Goal: Information Seeking & Learning: Learn about a topic

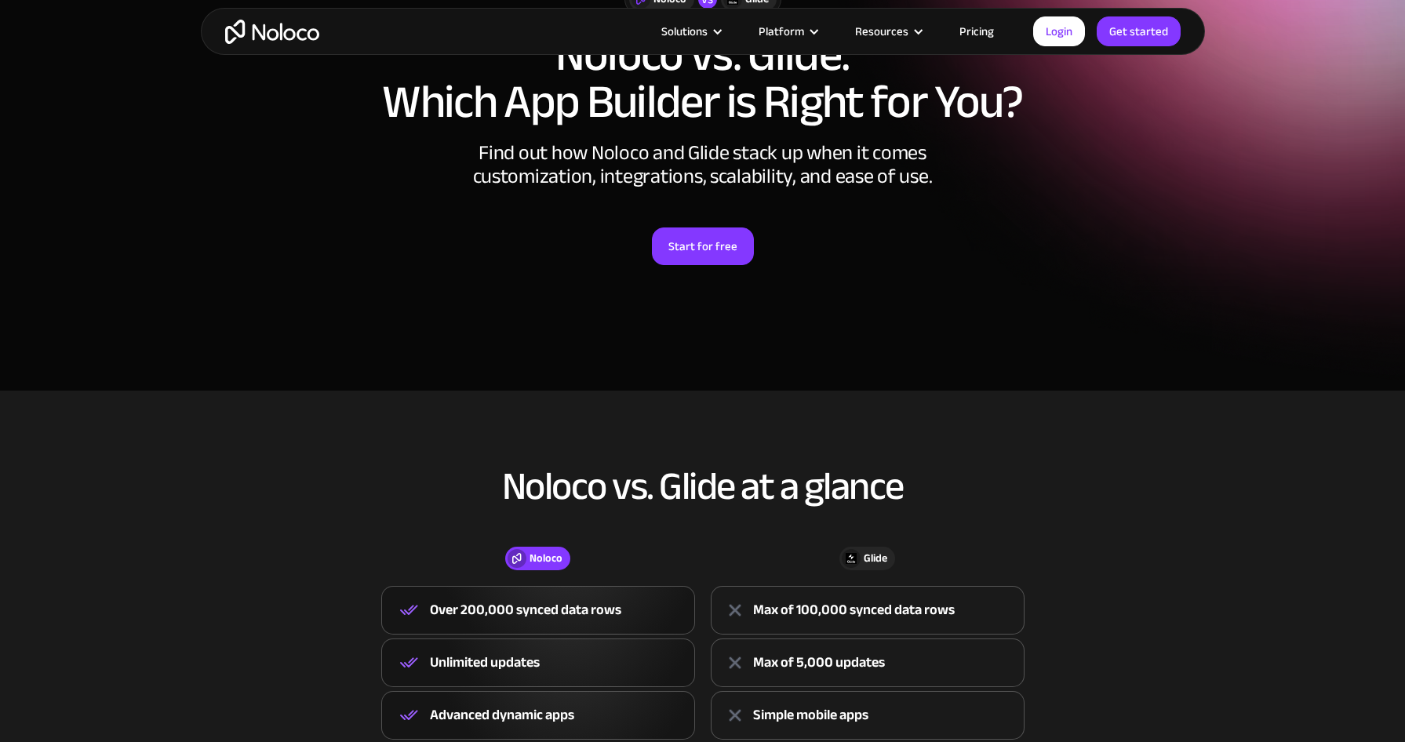
scroll to position [78, 0]
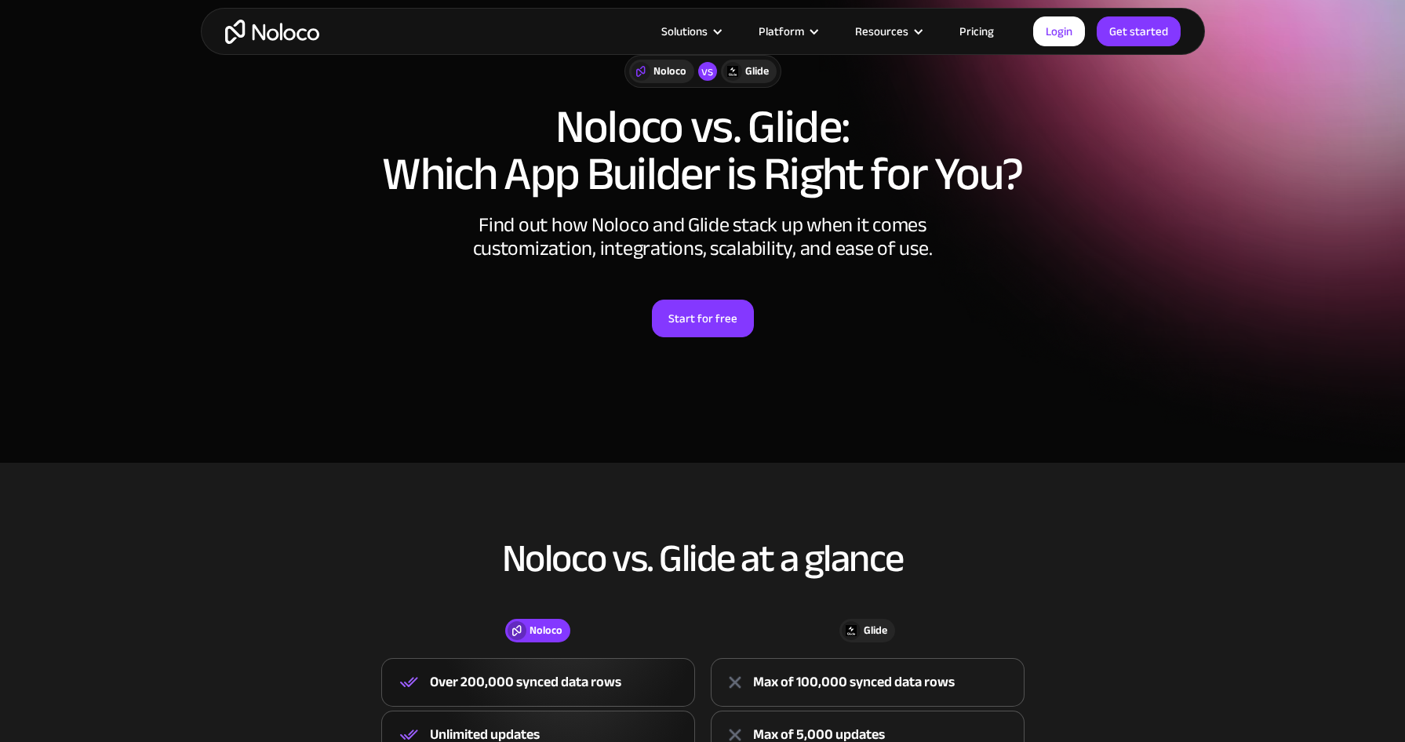
click at [277, 24] on img "home" at bounding box center [272, 32] width 94 height 24
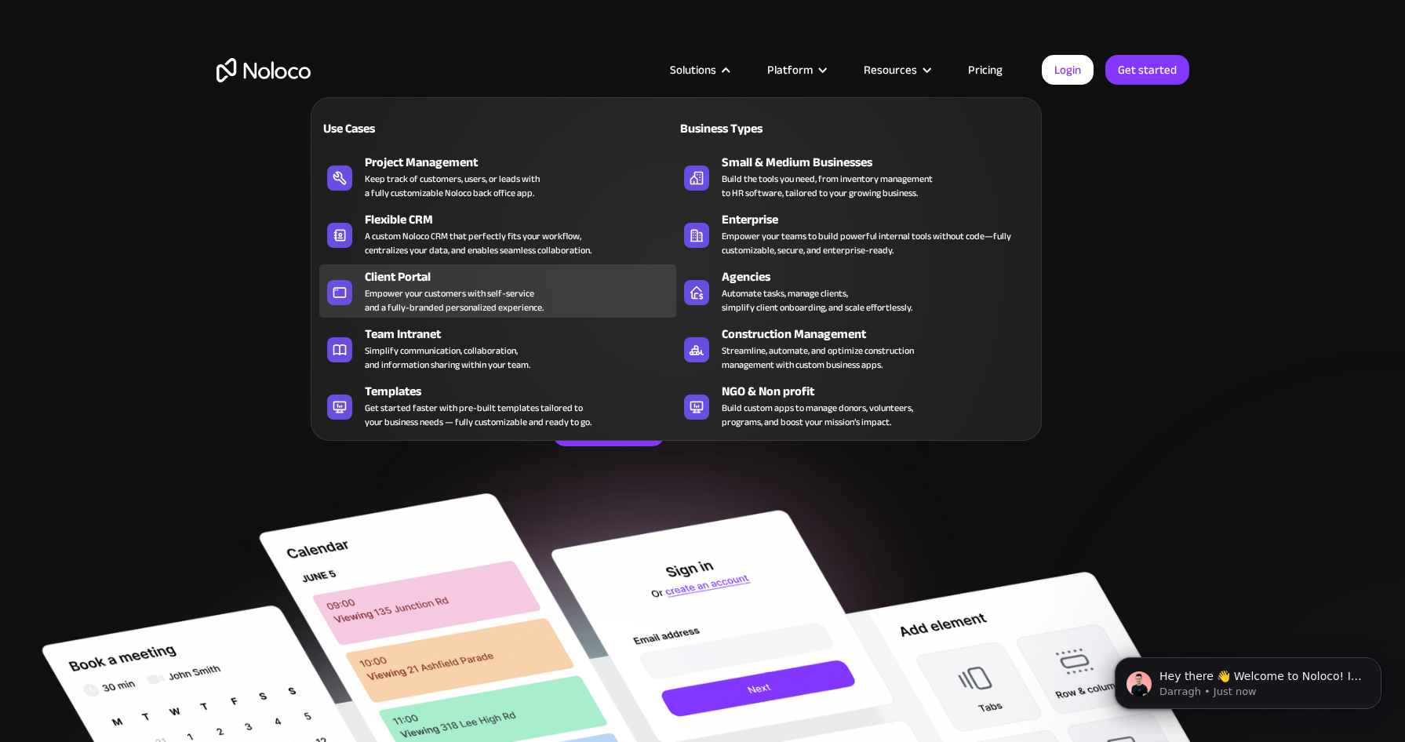
click at [593, 312] on div "Client Portal Empower your customers with self-service and a fully-branded pers…" at bounding box center [517, 291] width 304 height 47
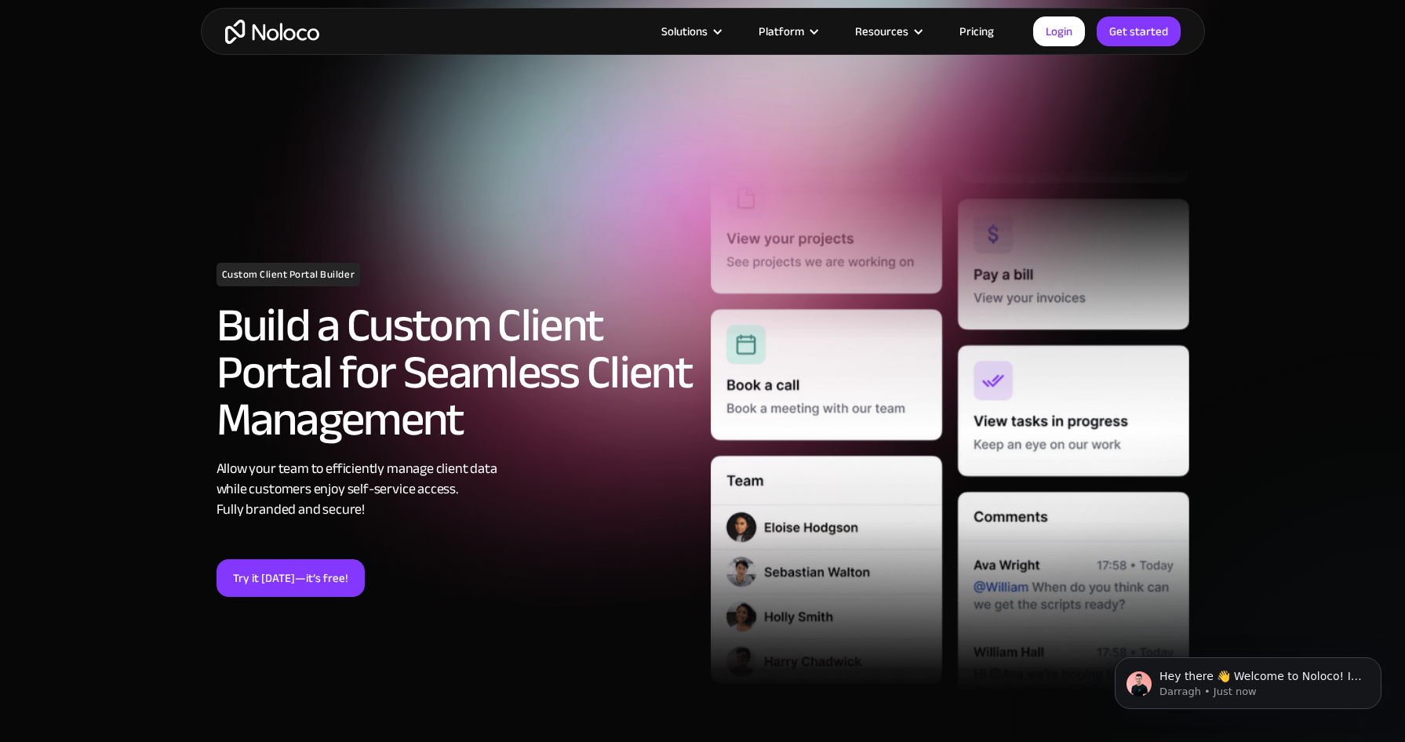
scroll to position [6, 0]
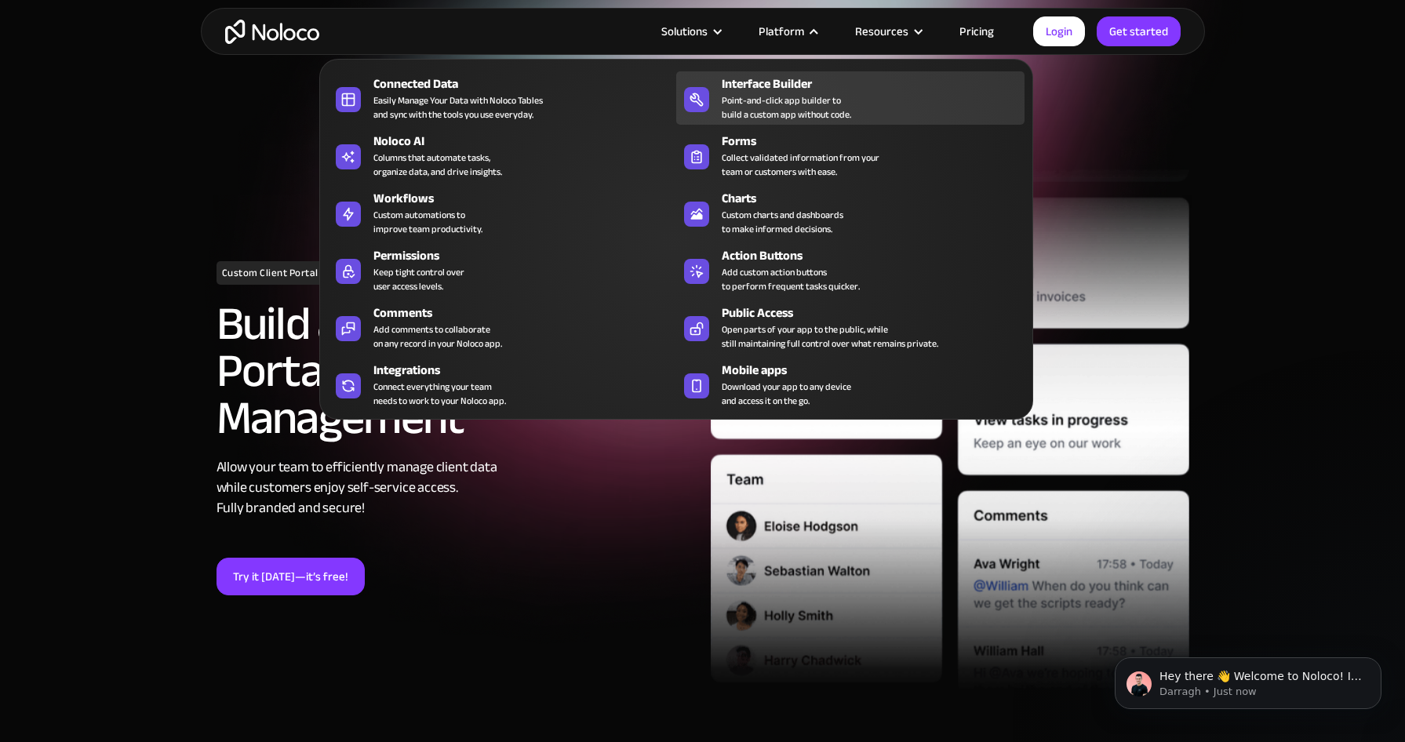
click at [751, 107] on div "Point-and-click app builder to build a custom app without code." at bounding box center [786, 107] width 129 height 28
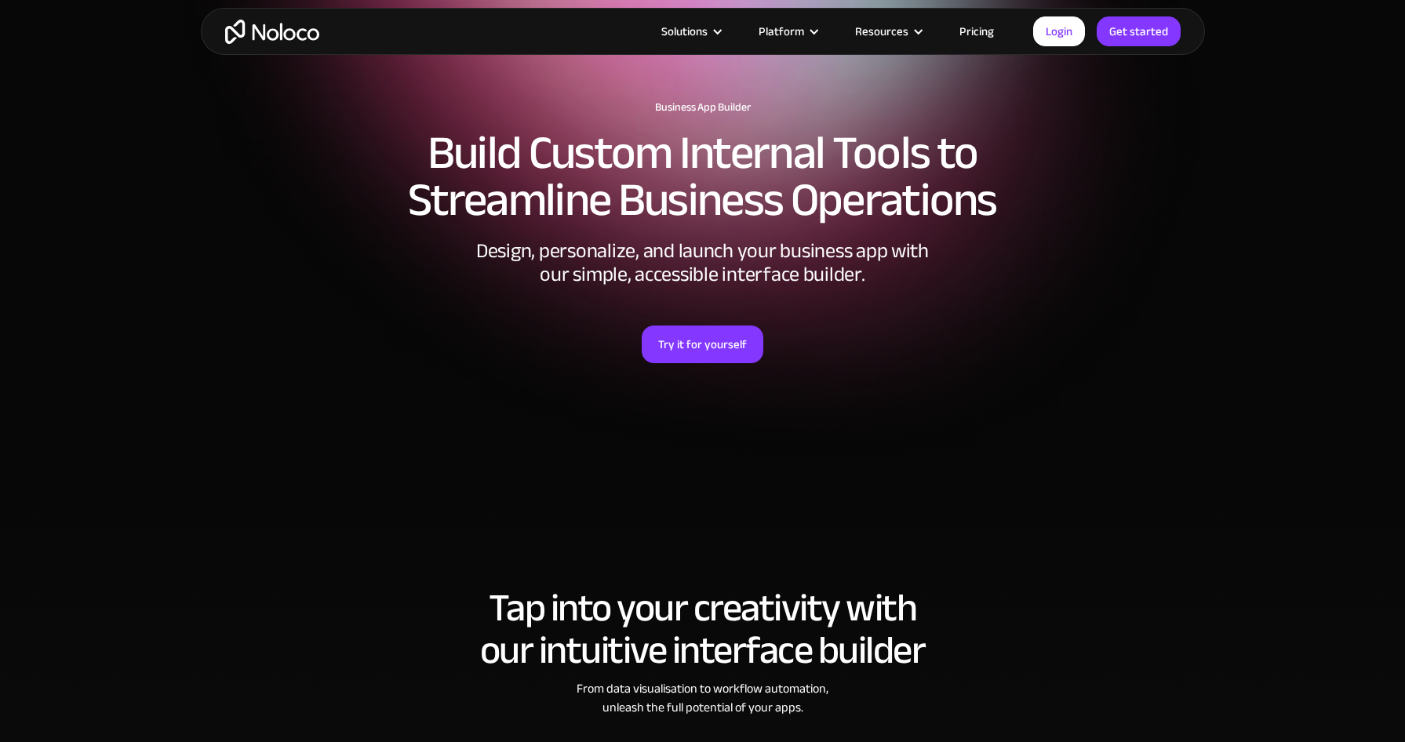
scroll to position [78, 0]
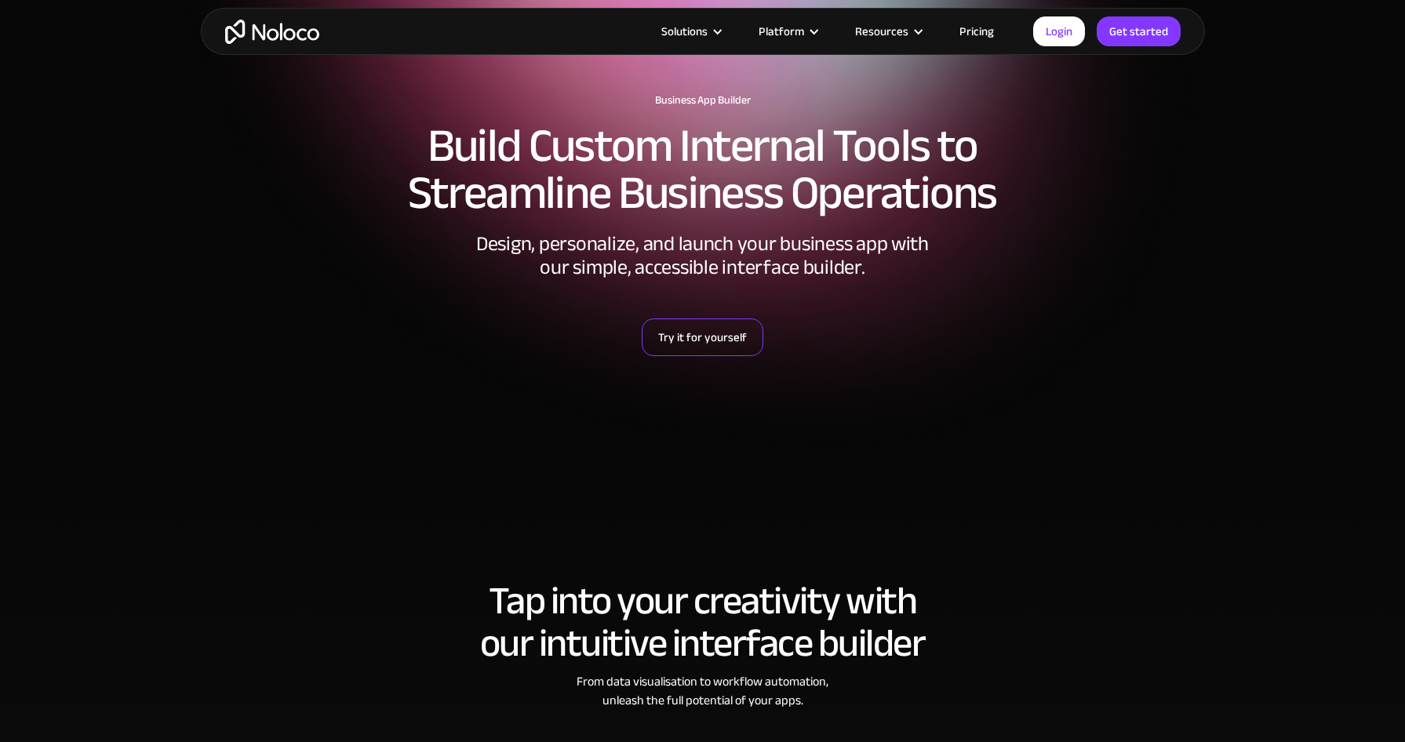
click at [704, 330] on link "Try it for yourself" at bounding box center [703, 338] width 122 height 38
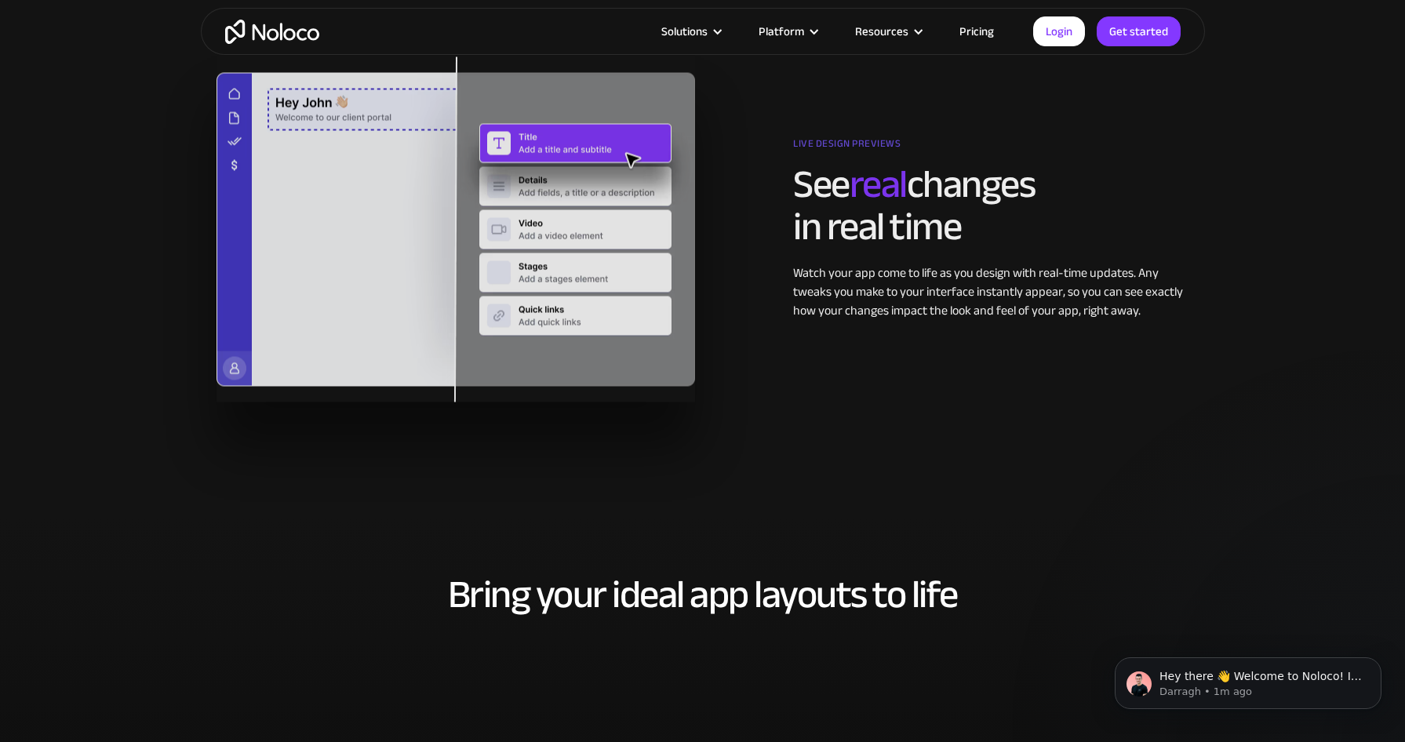
scroll to position [2557, 0]
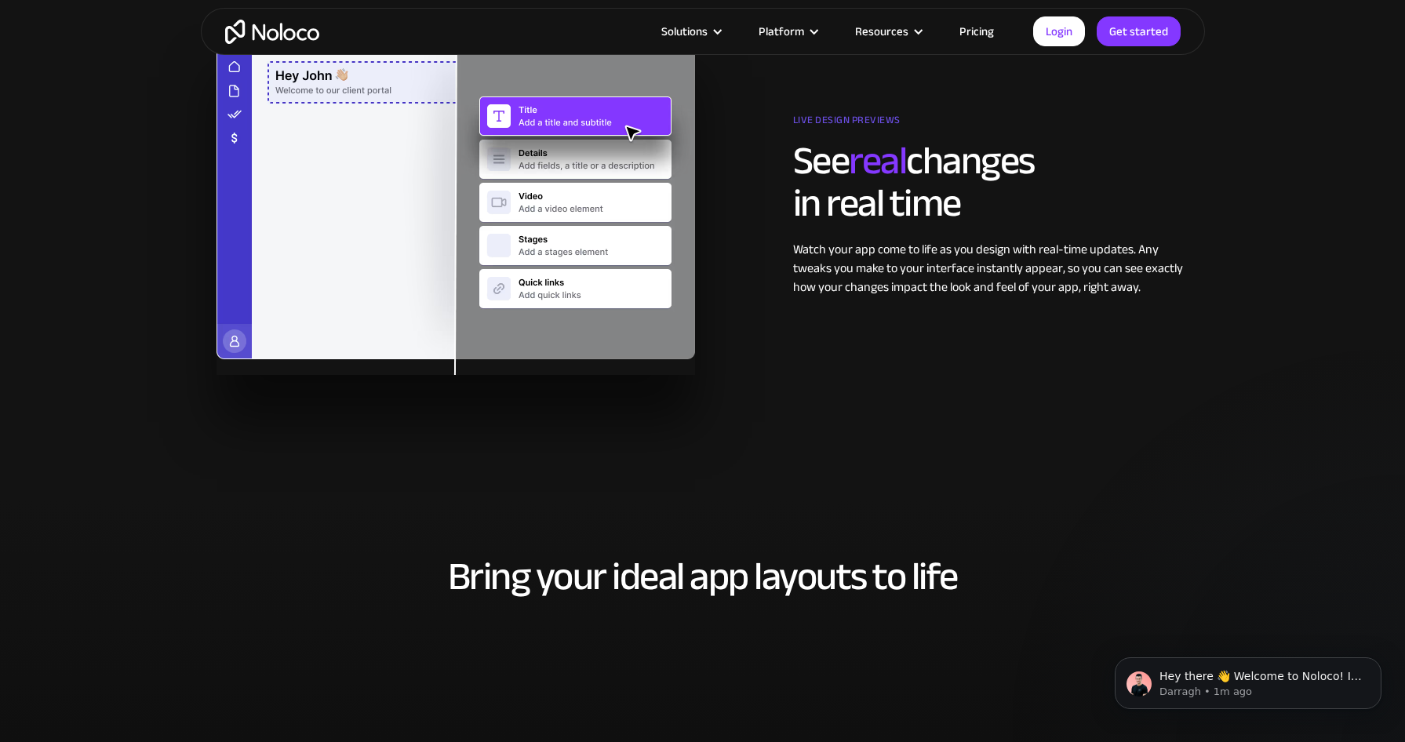
click at [780, 321] on div "Live design previews See real changes in real time Watch your app come to life …" at bounding box center [703, 202] width 989 height 345
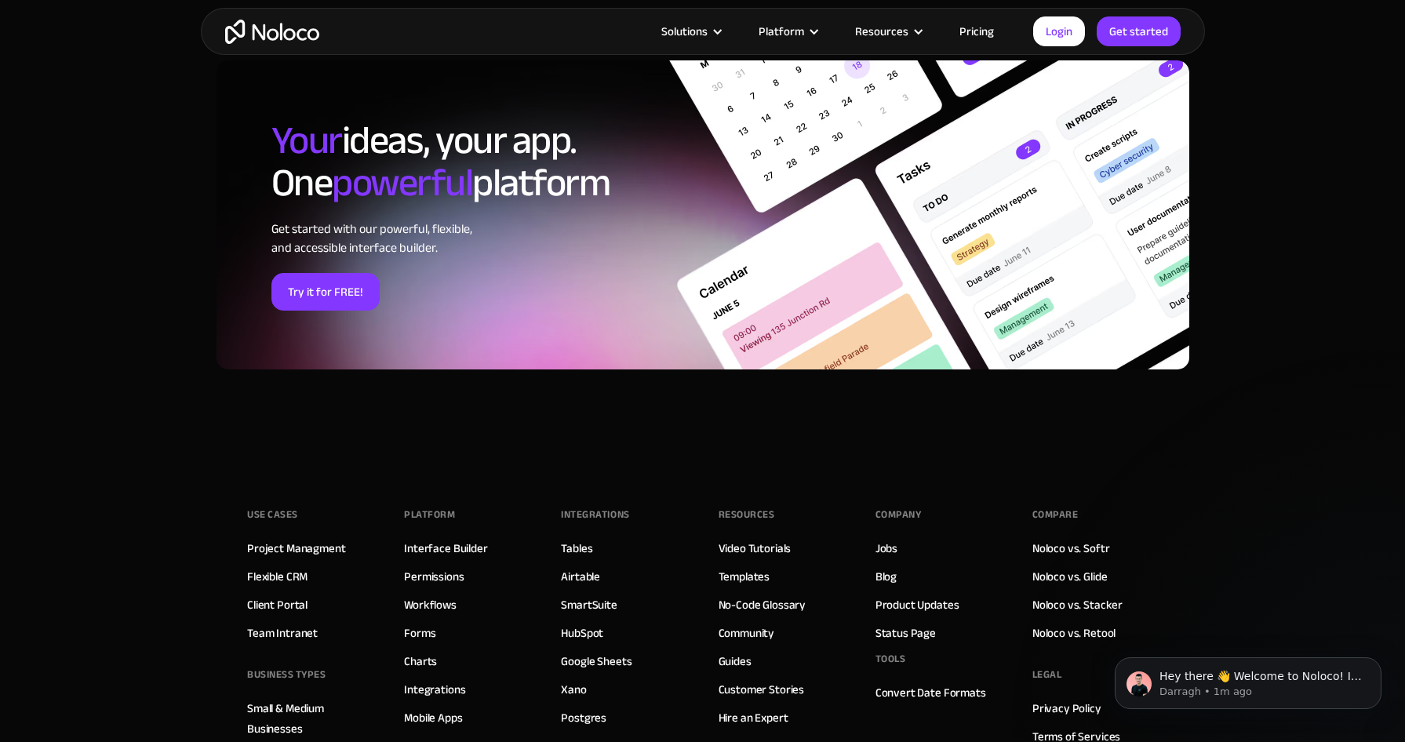
scroll to position [5154, 0]
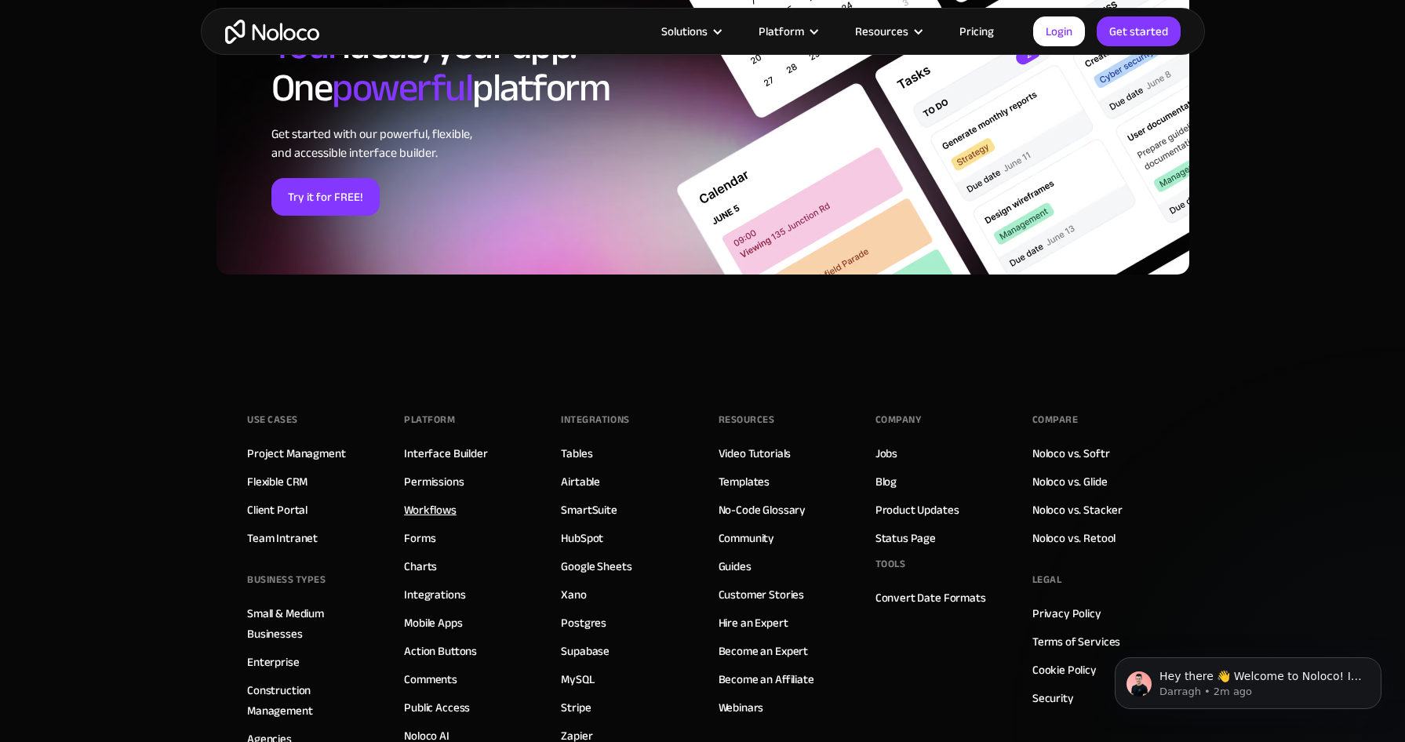
click at [442, 513] on link "Workflows" at bounding box center [430, 510] width 53 height 20
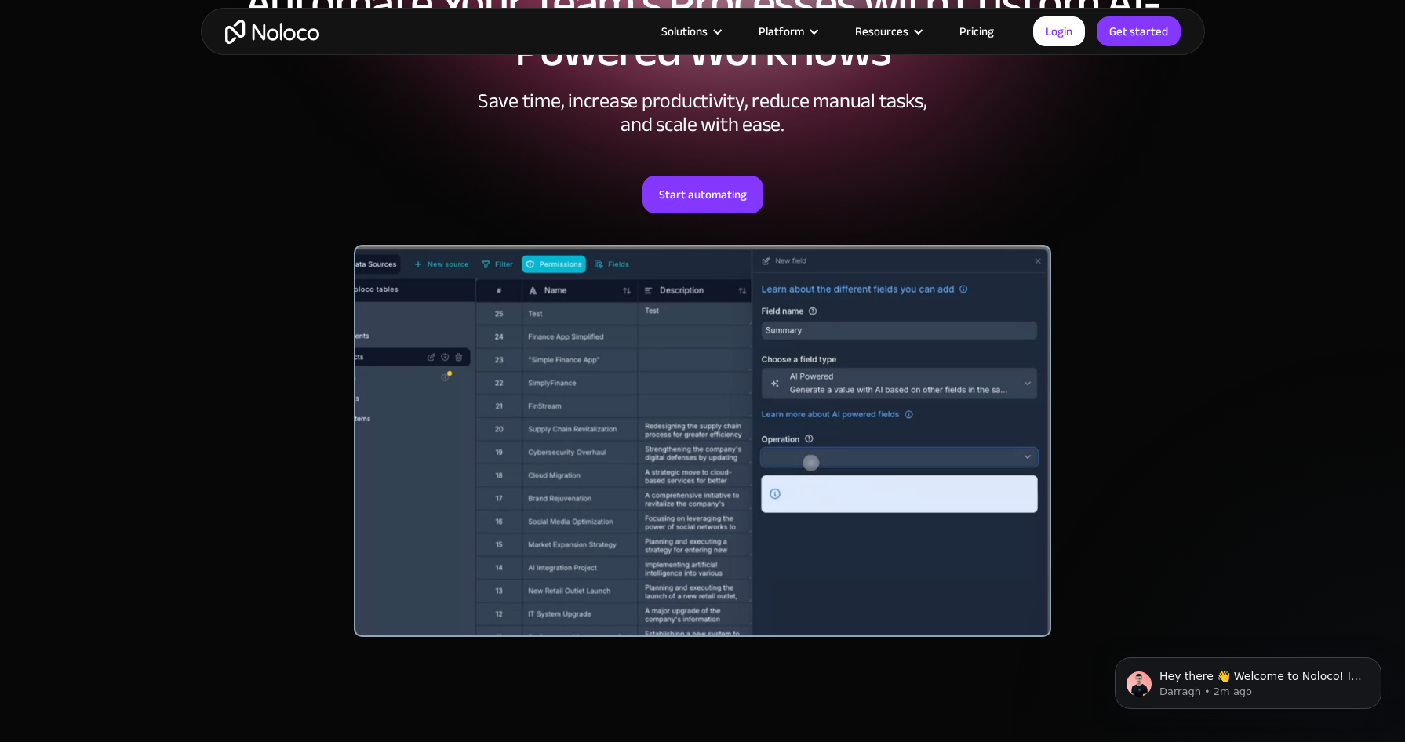
scroll to position [220, 0]
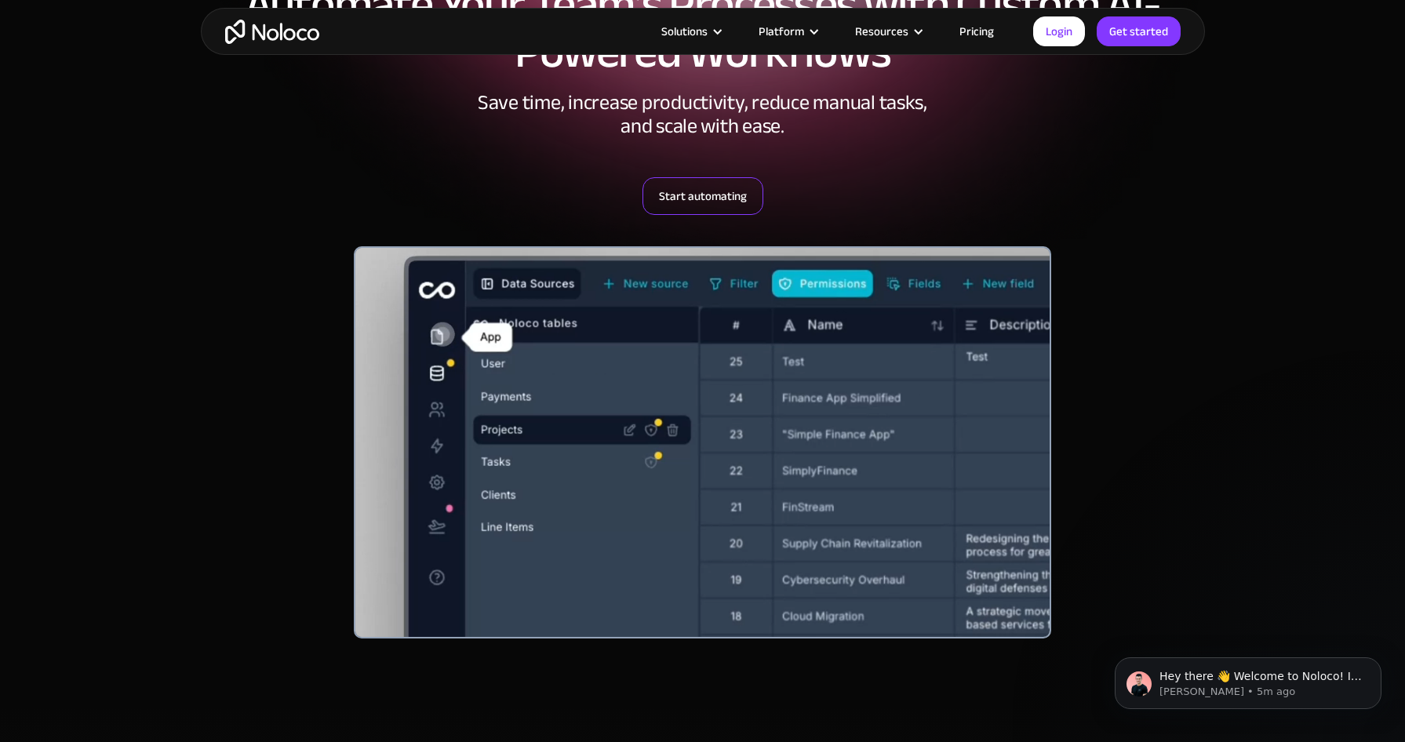
click at [728, 202] on link "Start automating" at bounding box center [703, 196] width 121 height 38
